Goal: Task Accomplishment & Management: Manage account settings

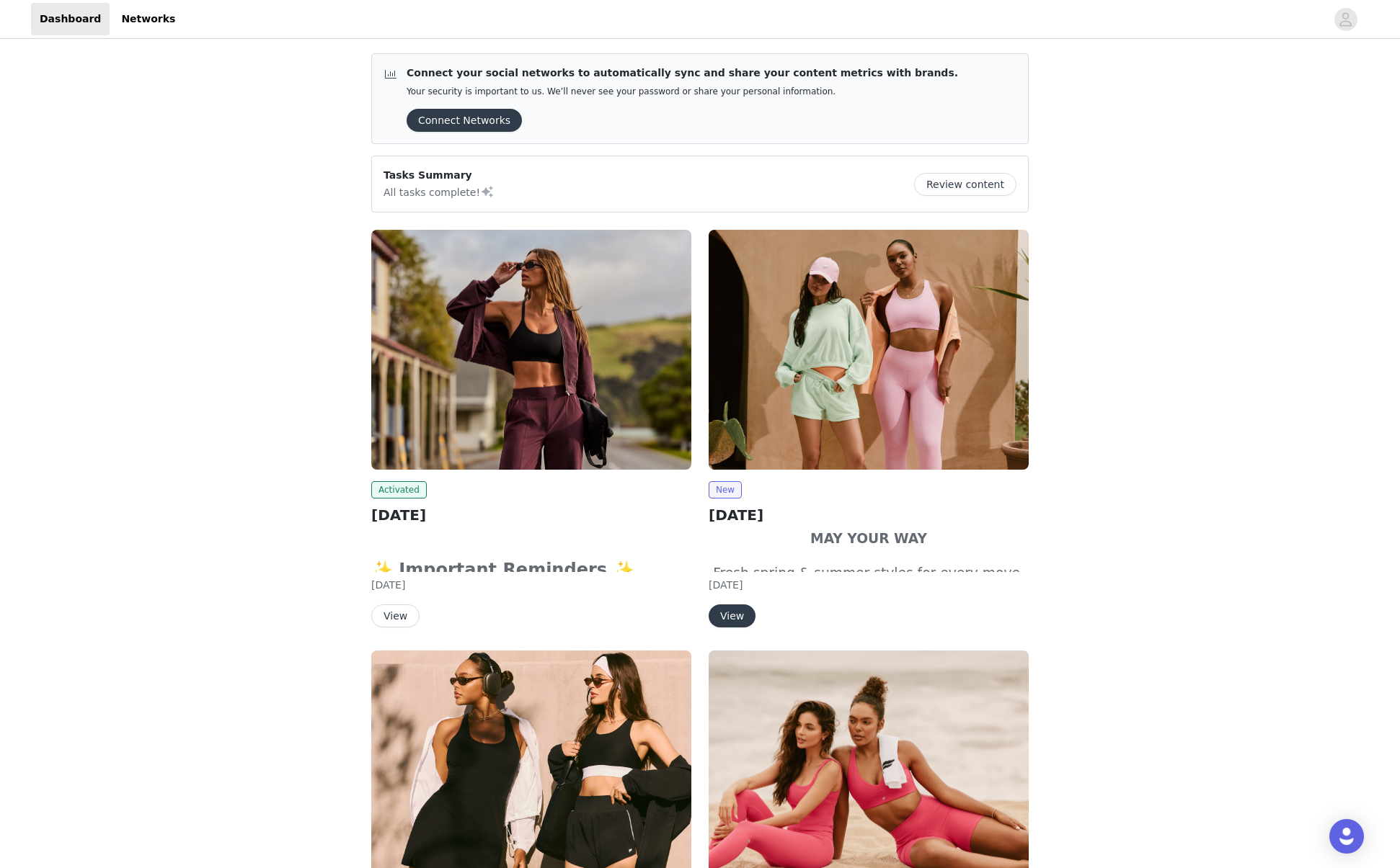
click at [405, 610] on button "View" at bounding box center [396, 617] width 48 height 23
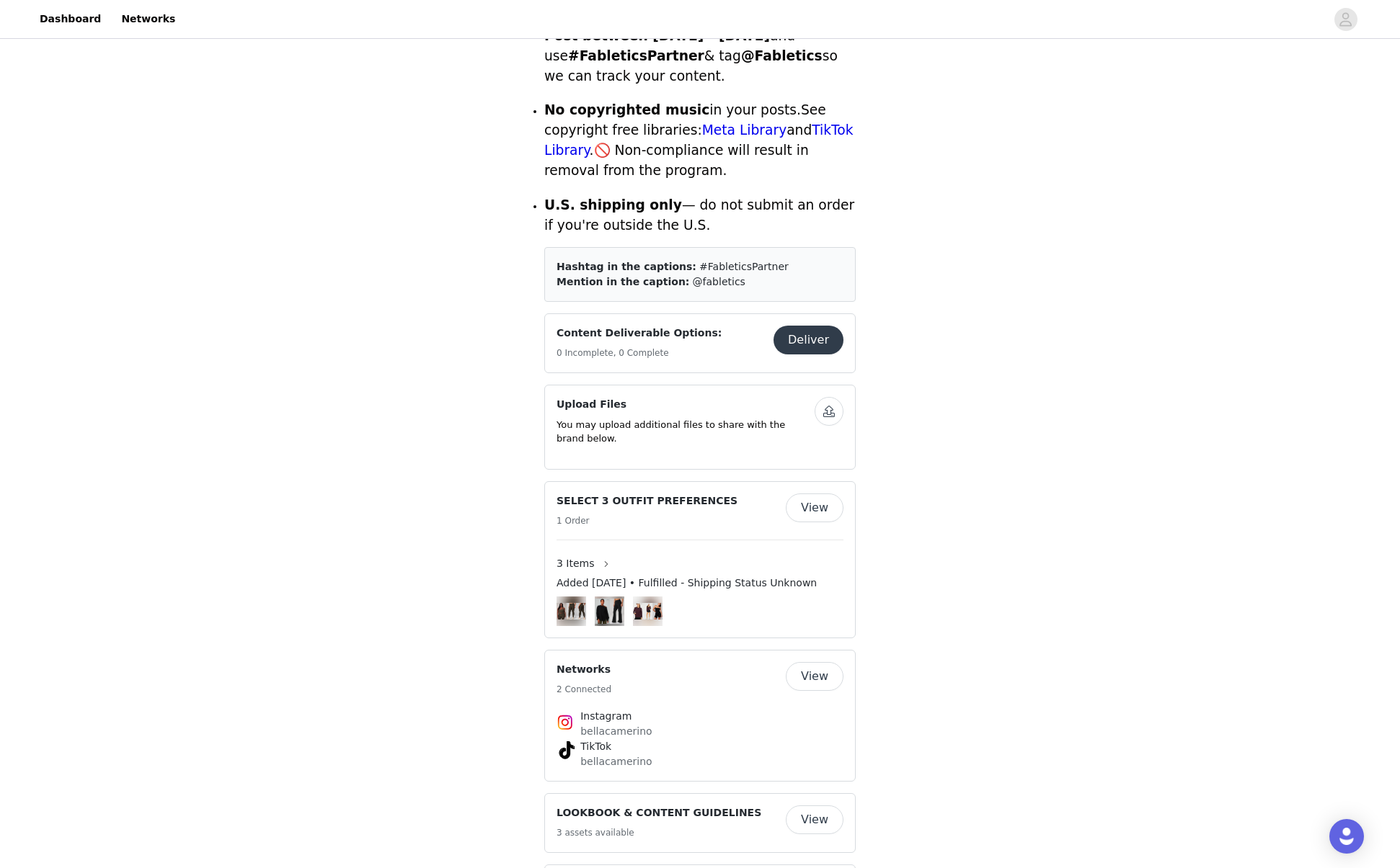
scroll to position [595, 0]
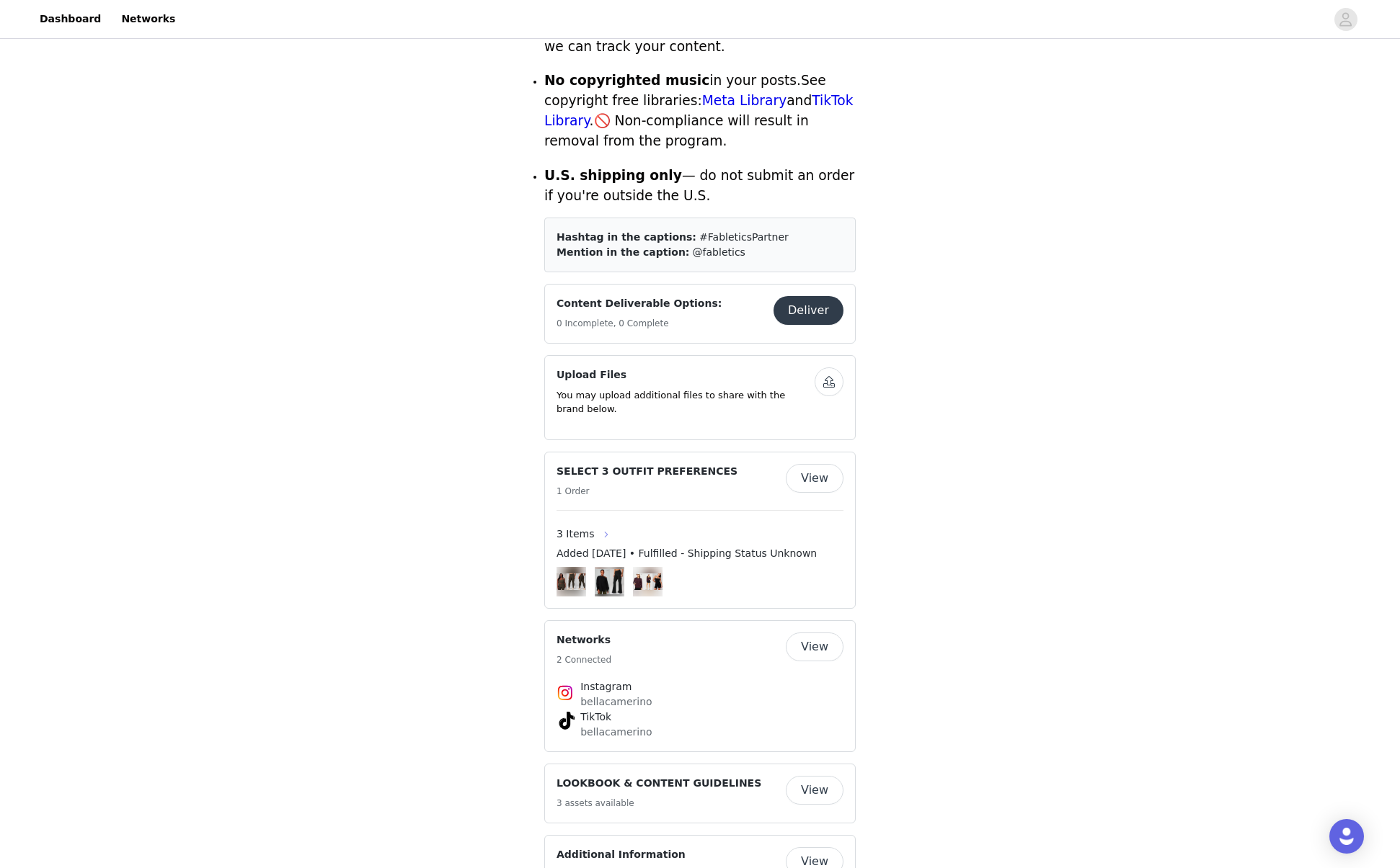
click at [595, 523] on button "button" at bounding box center [606, 535] width 23 height 23
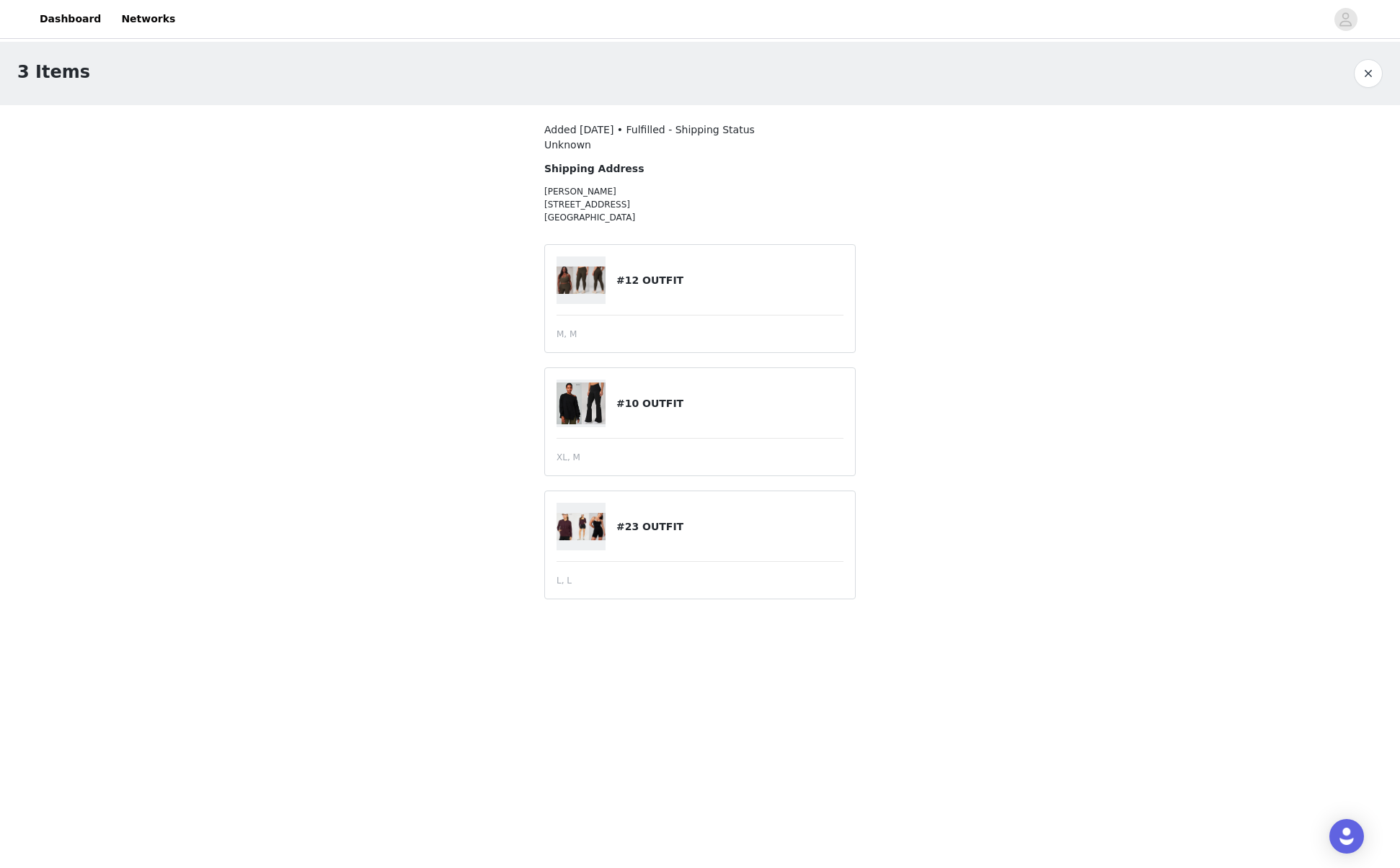
drag, startPoint x: 598, startPoint y: 413, endPoint x: 648, endPoint y: 402, distance: 51.2
click at [598, 411] on img at bounding box center [581, 404] width 49 height 41
click at [648, 403] on h4 "#10 OUTFIT" at bounding box center [730, 404] width 227 height 15
click at [561, 462] on span "XL, M" at bounding box center [568, 457] width 24 height 13
click at [561, 461] on span "XL, M" at bounding box center [568, 457] width 24 height 13
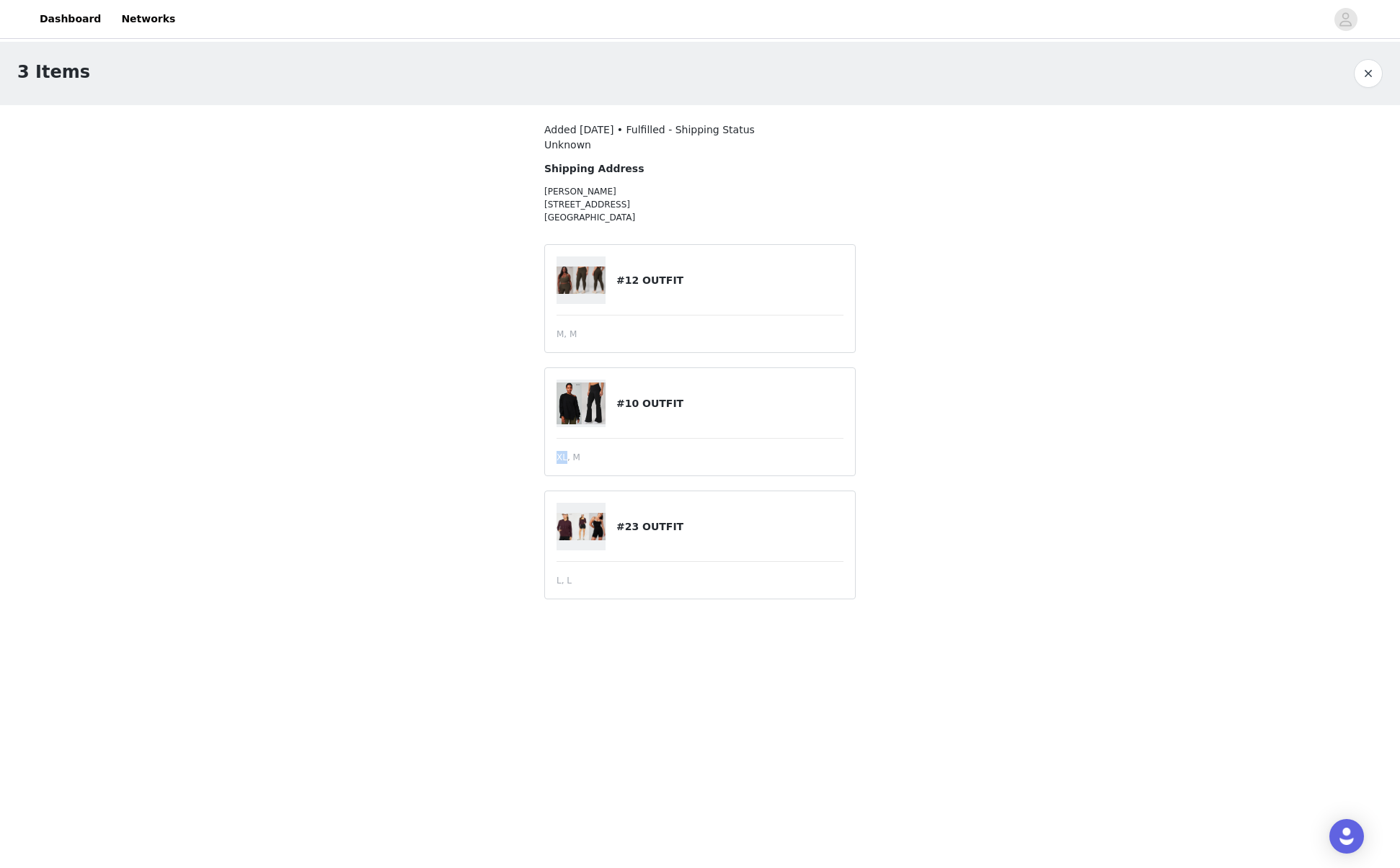
click at [1367, 72] on button "button" at bounding box center [1368, 73] width 29 height 29
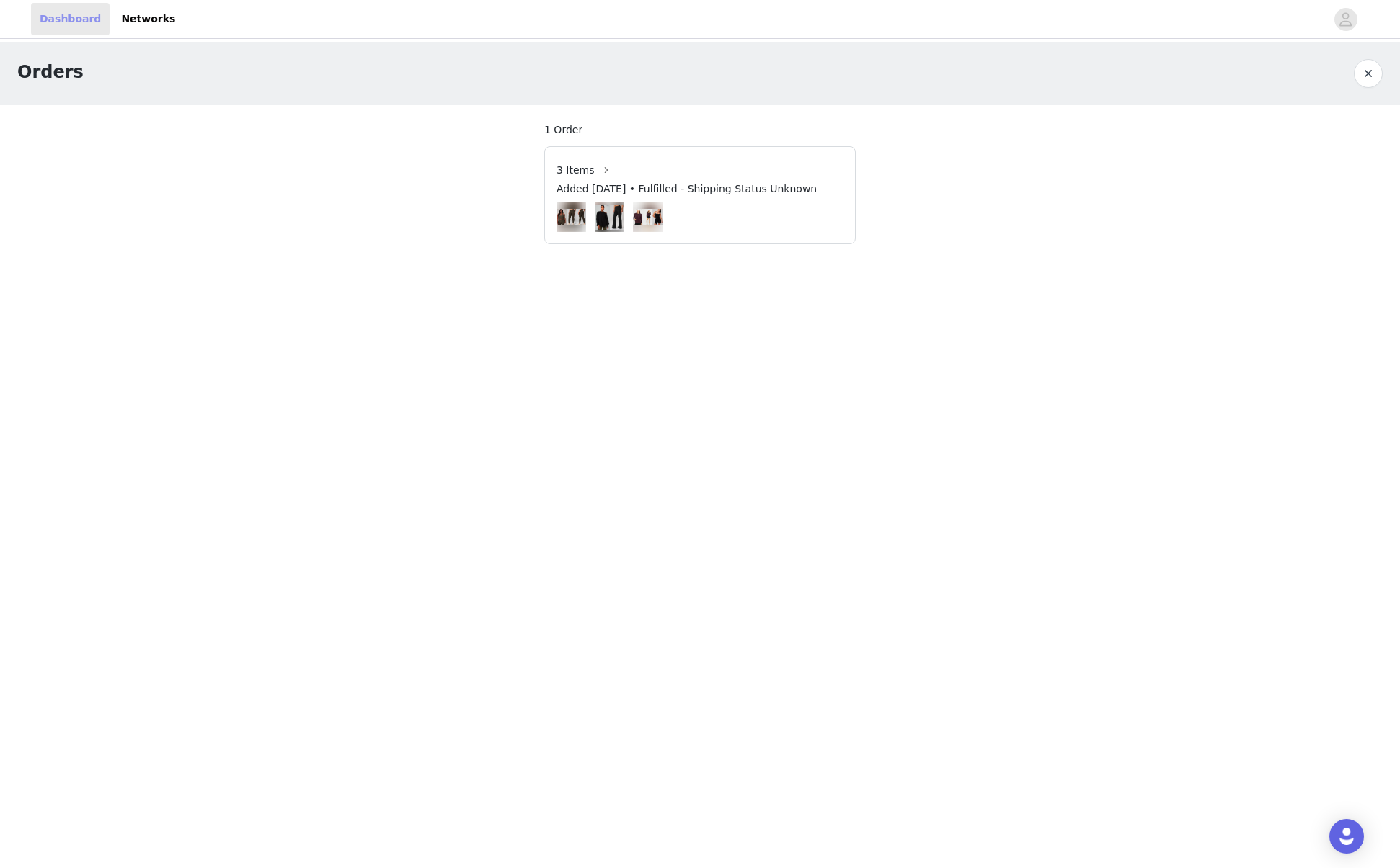
click at [69, 21] on link "Dashboard" at bounding box center [71, 19] width 79 height 32
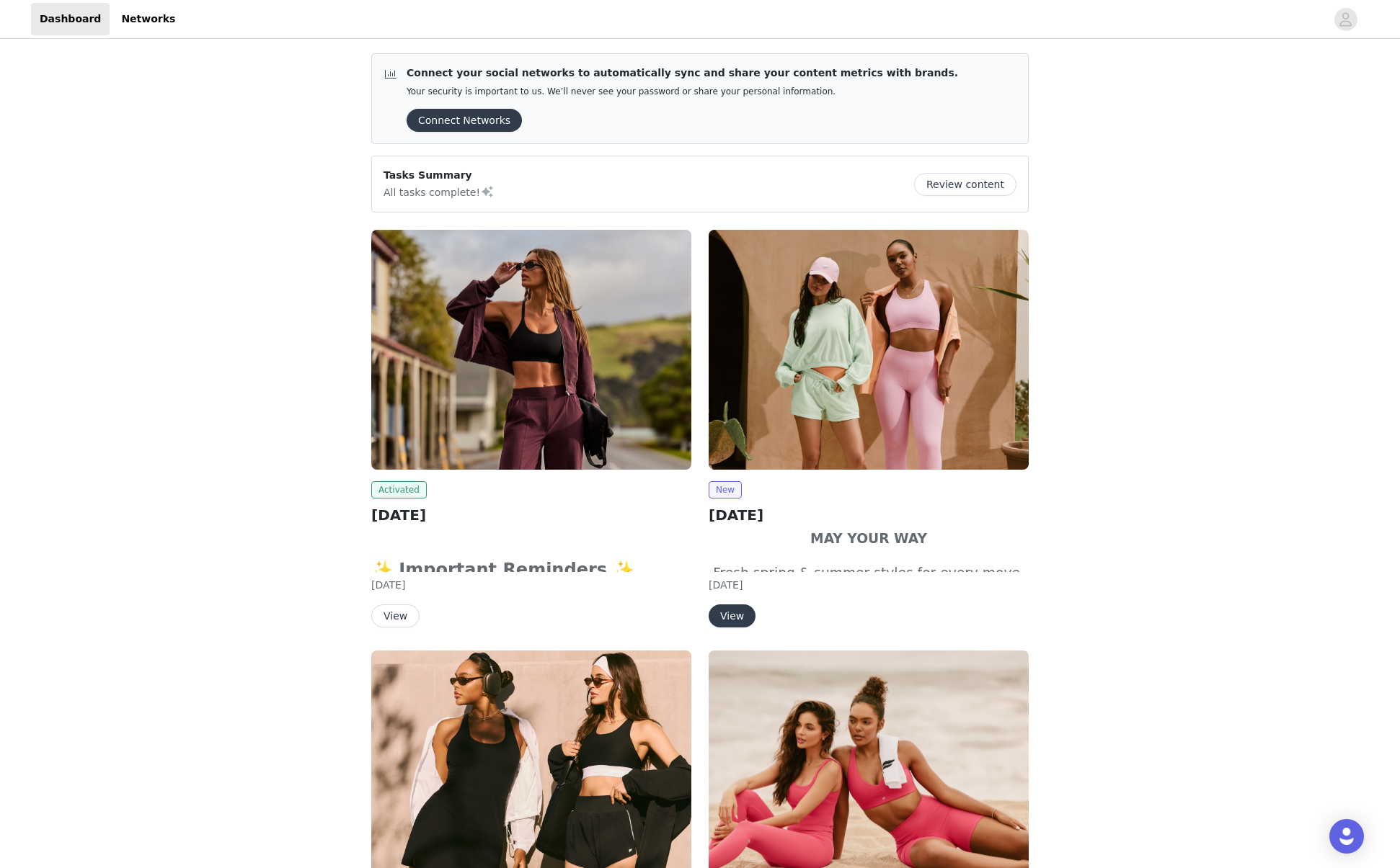
click at [405, 481] on span "Activated" at bounding box center [399, 489] width 55 height 17
click at [550, 376] on img at bounding box center [532, 350] width 320 height 240
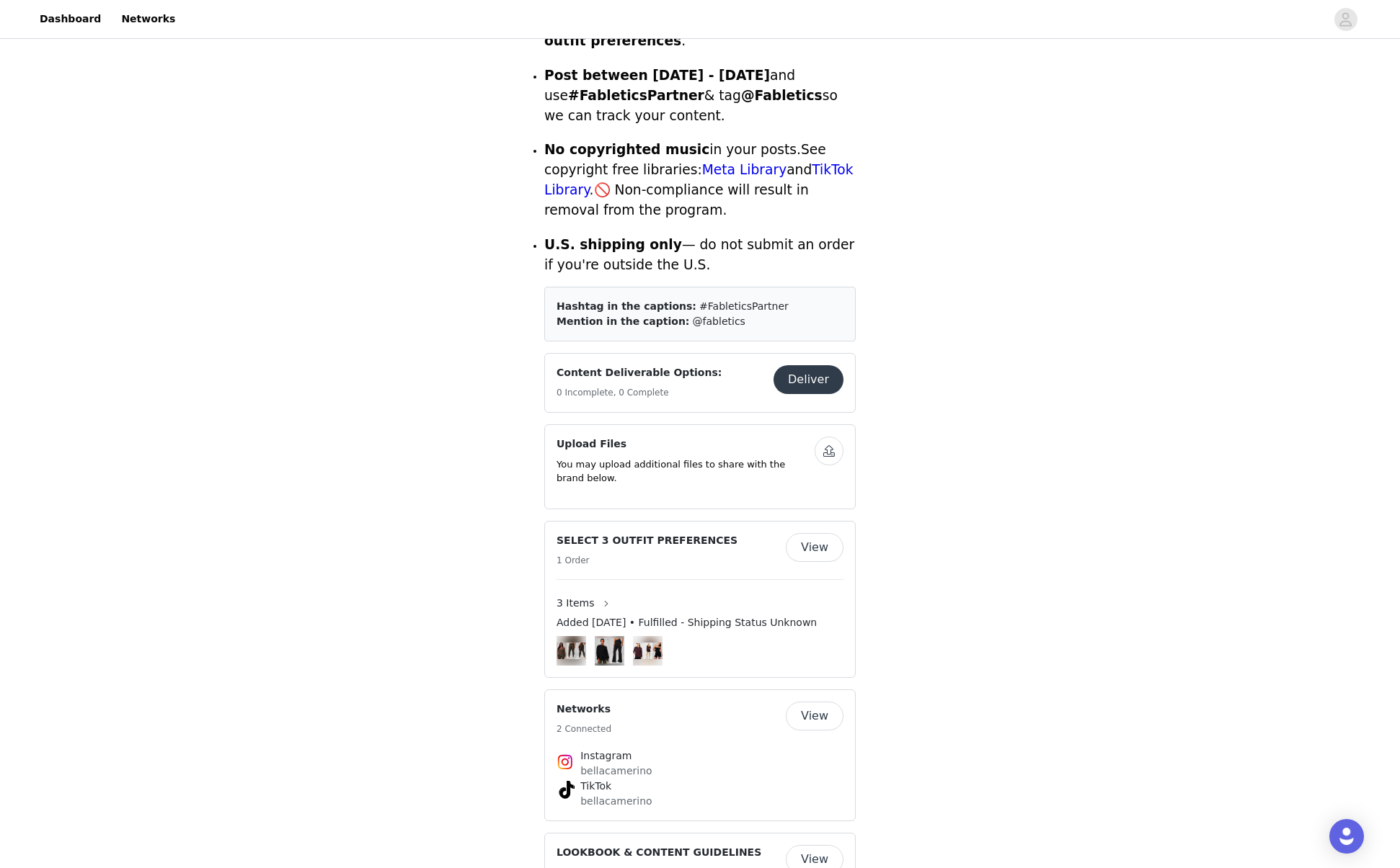
scroll to position [691, 0]
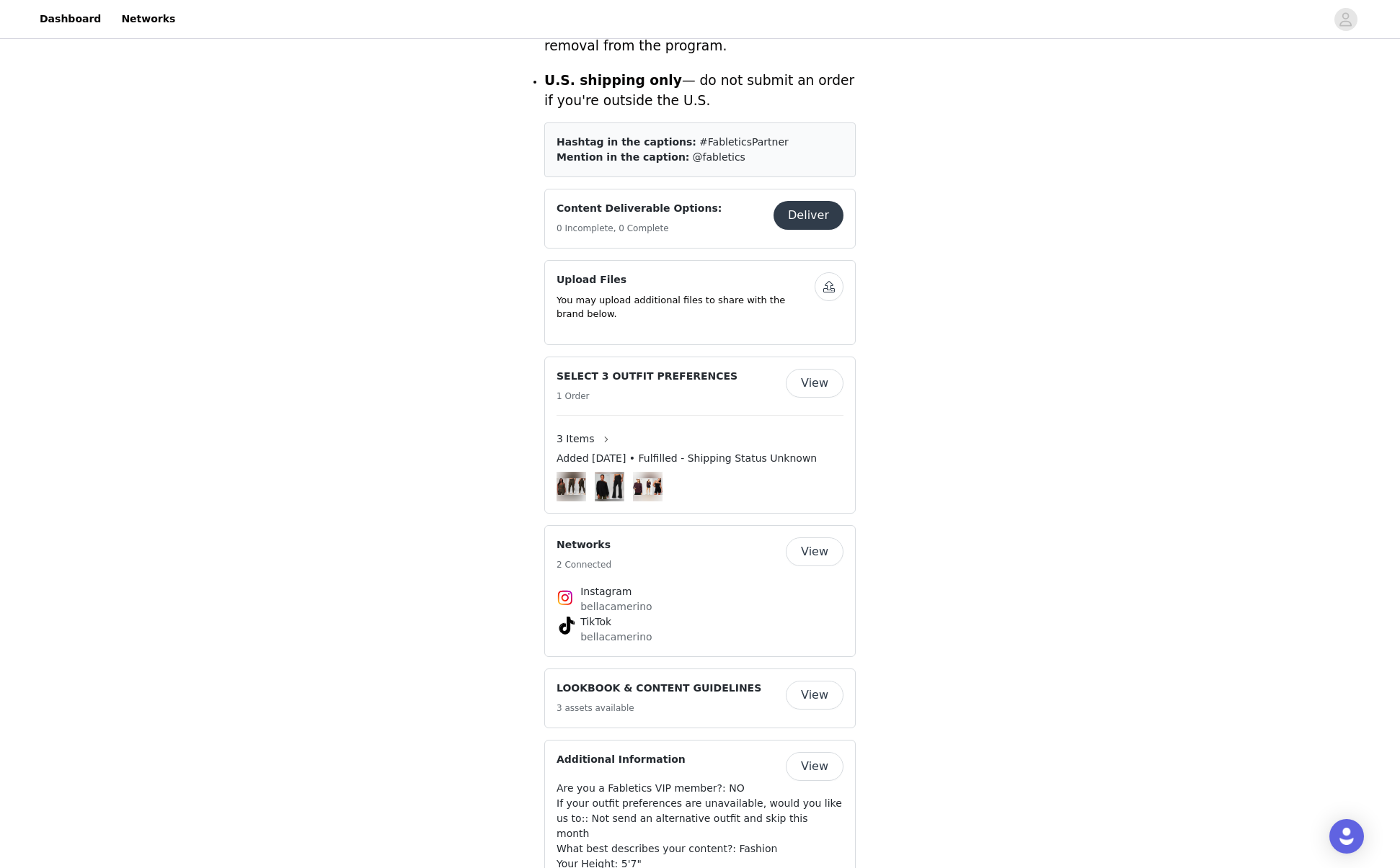
click at [814, 372] on button "View" at bounding box center [815, 383] width 57 height 29
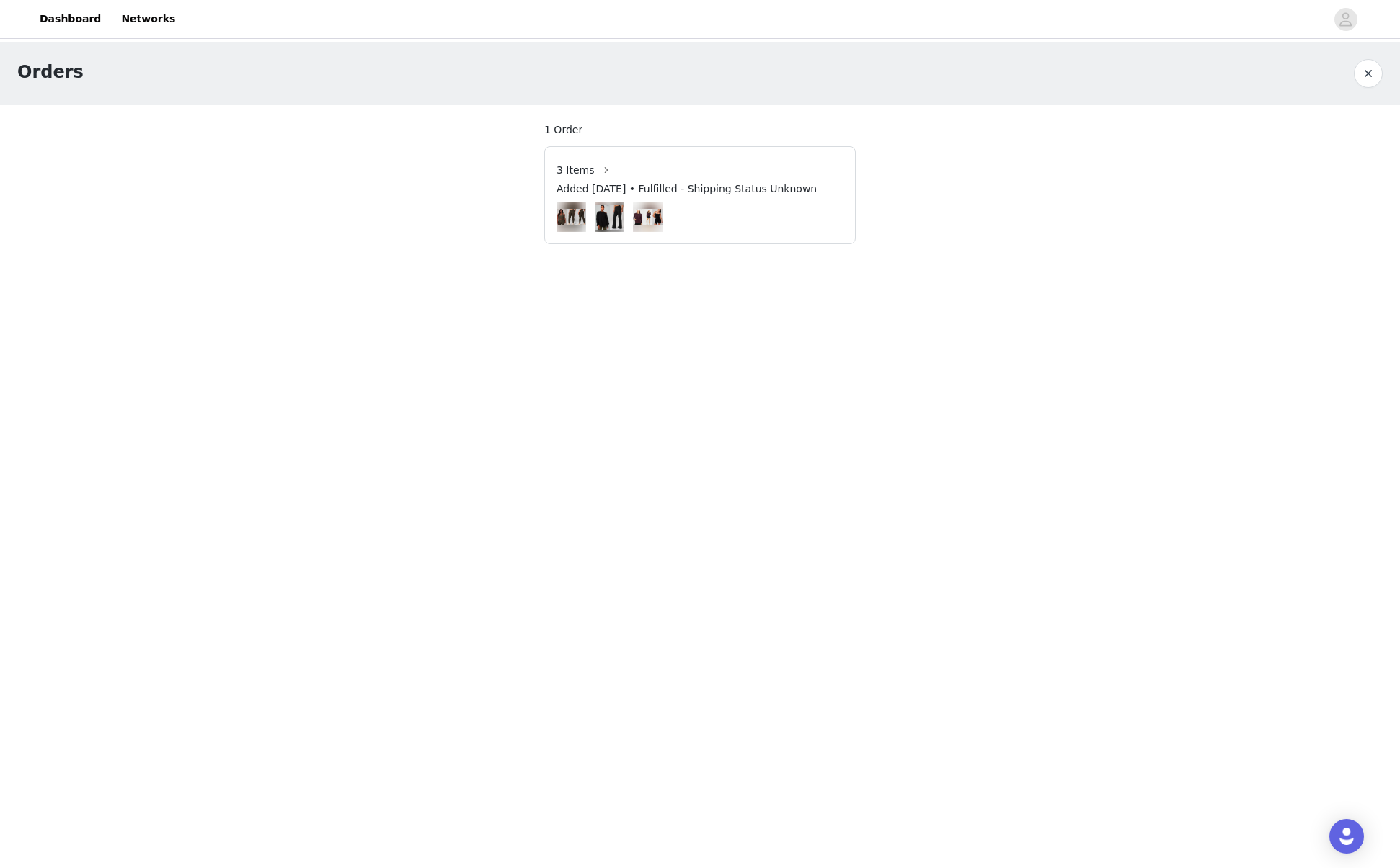
click at [1367, 72] on button "button" at bounding box center [1368, 73] width 29 height 29
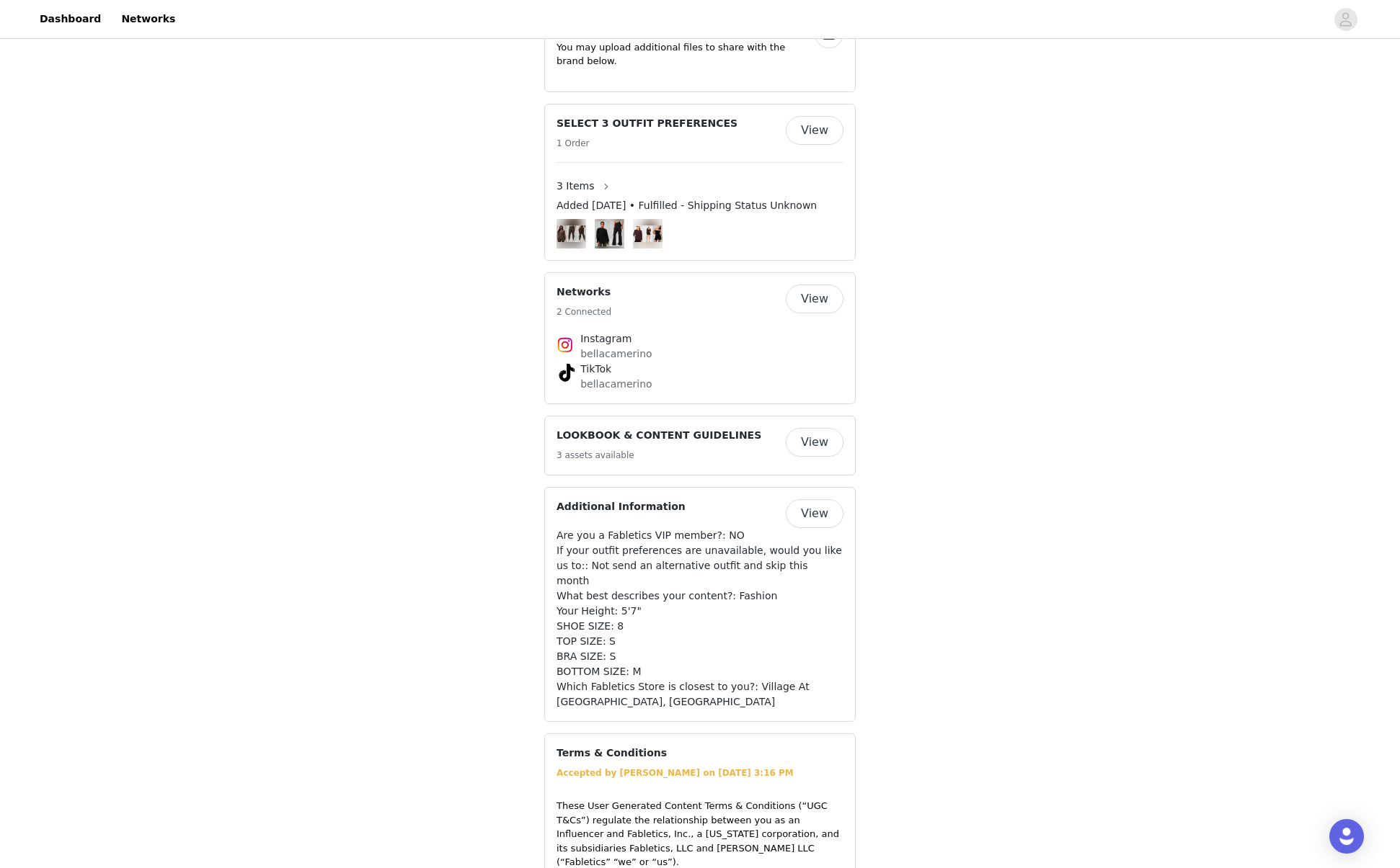
scroll to position [954, 0]
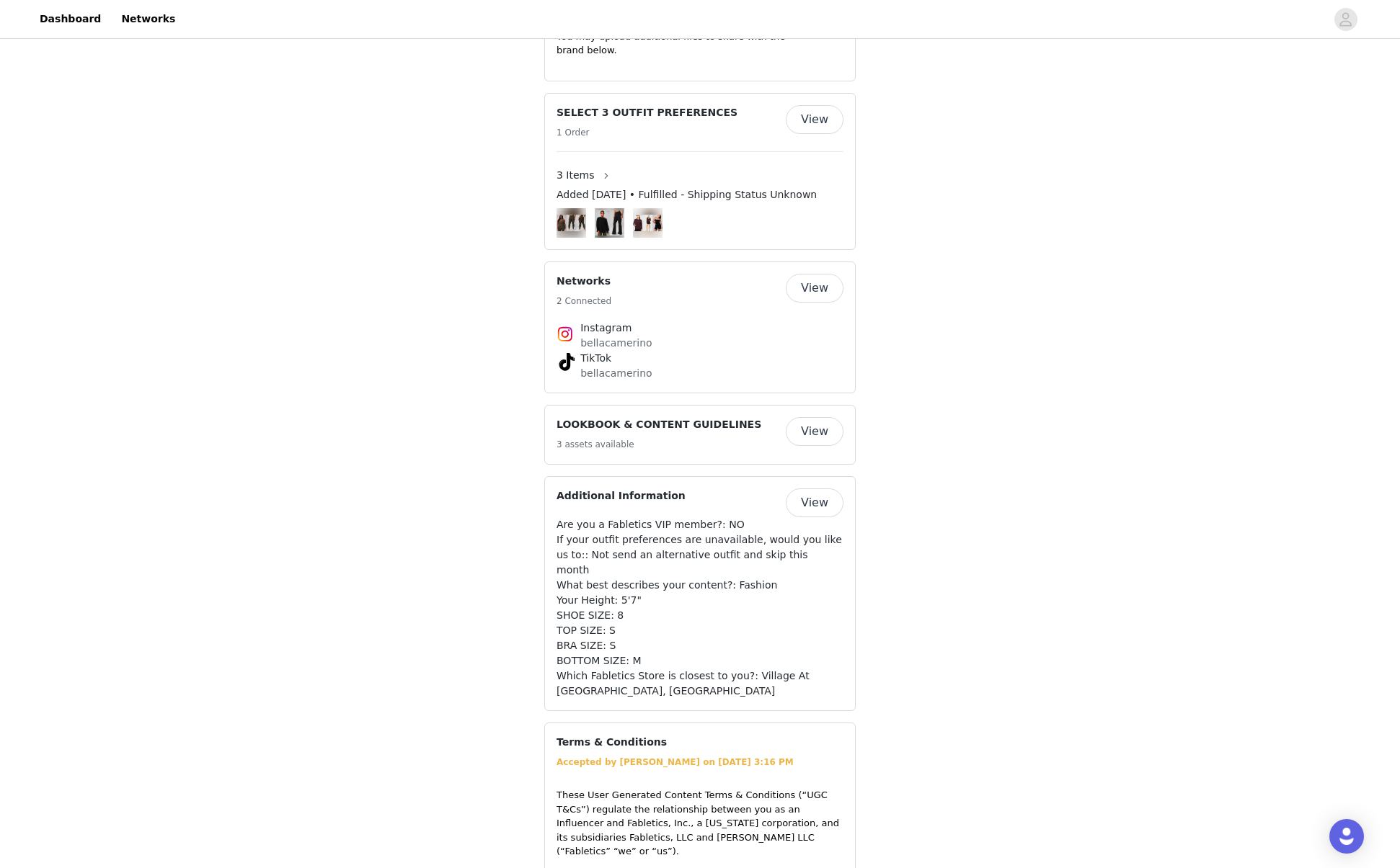
click at [813, 417] on button "View" at bounding box center [815, 431] width 57 height 29
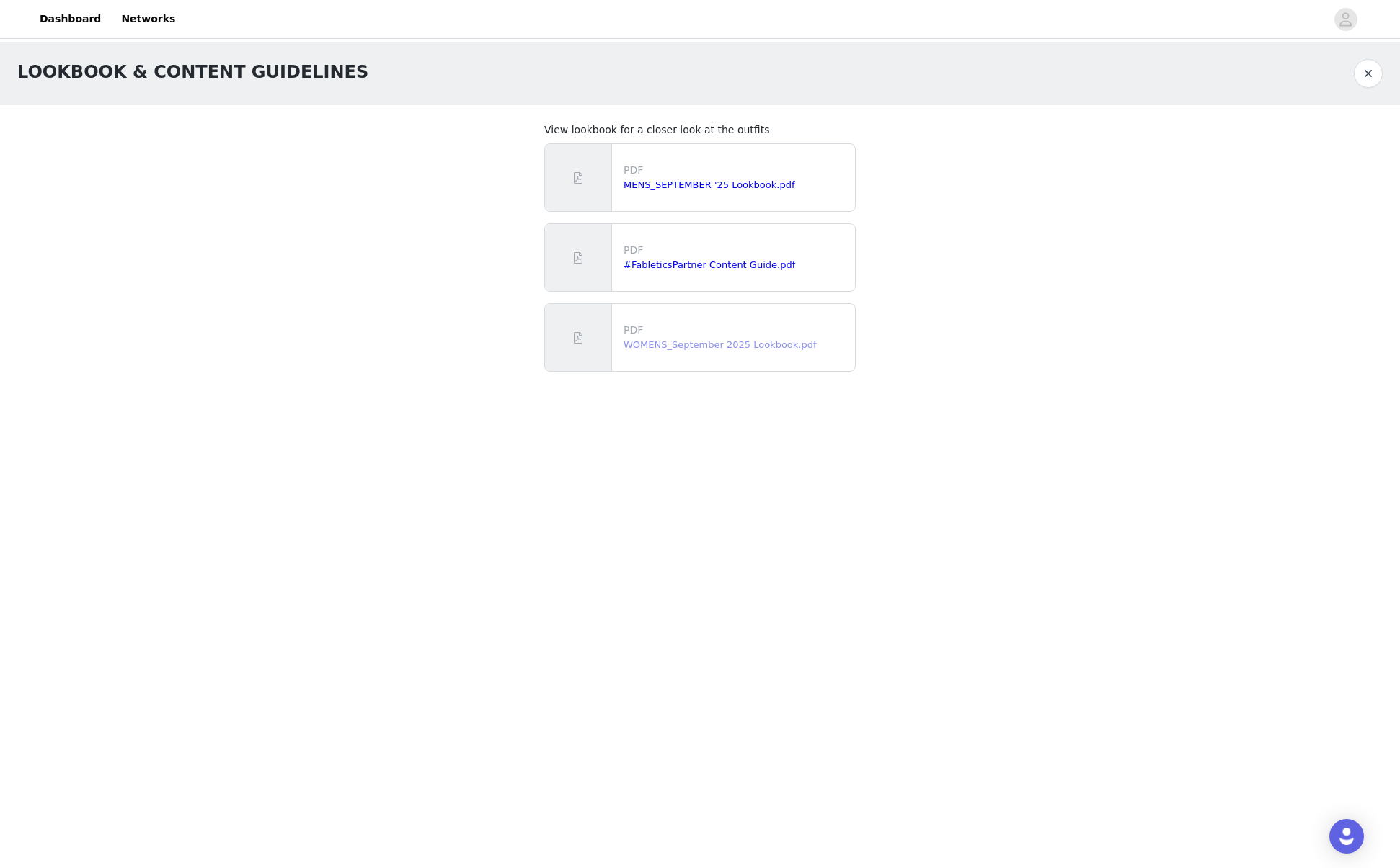
click at [709, 343] on link "WOMENS_September 2025 Lookbook.pdf" at bounding box center [721, 345] width 193 height 11
